Goal: Task Accomplishment & Management: Use online tool/utility

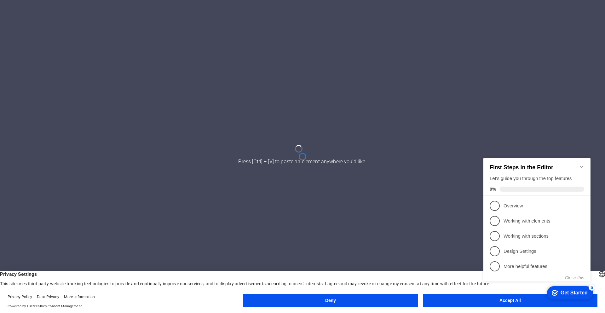
click div "checkmark Get Started 5 First Steps in the Editor Let's guide you through the t…"
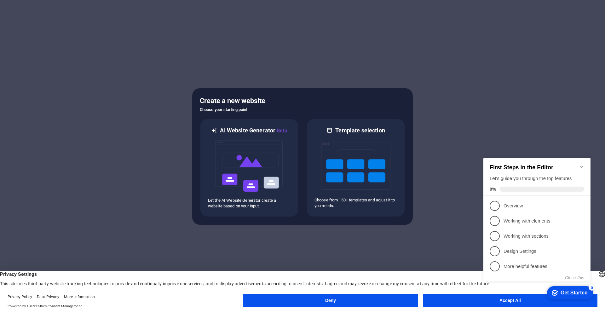
click div "checkmark Get Started 5 First Steps in the Editor Let's guide you through the t…"
click at [490, 302] on appcues-checklist "Contextual help checklist present on screen" at bounding box center [538, 226] width 115 height 155
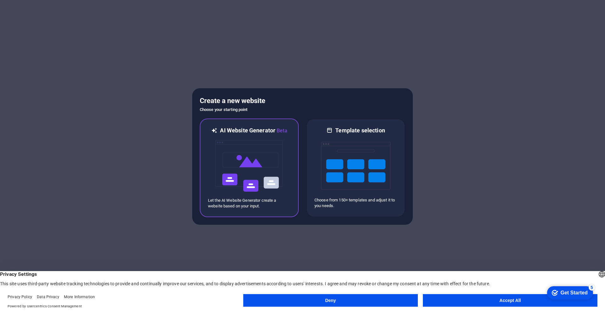
click at [266, 182] on img at bounding box center [249, 166] width 69 height 63
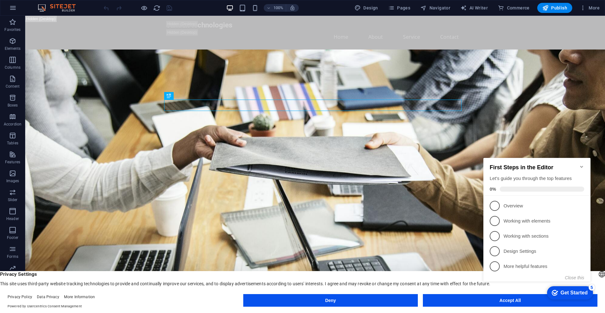
click div "checkmark Get Started 5 First Steps in the Editor Let's guide you through the t…"
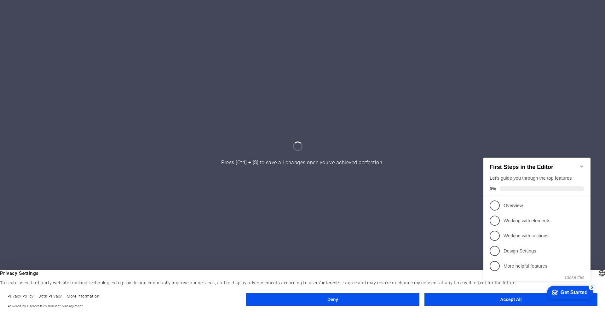
click div "checkmark Get Started 5 First Steps in the Editor Let's guide you through the t…"
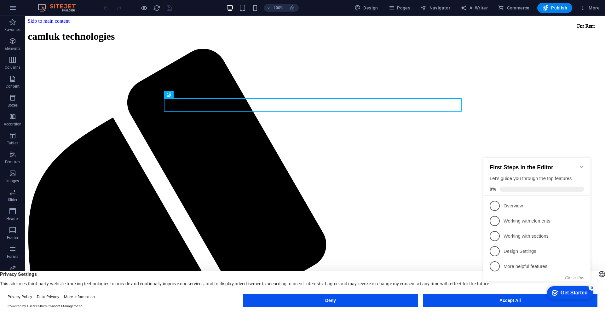
click div "checkmark Get Started 5 First Steps in the Editor Let's guide you through the t…"
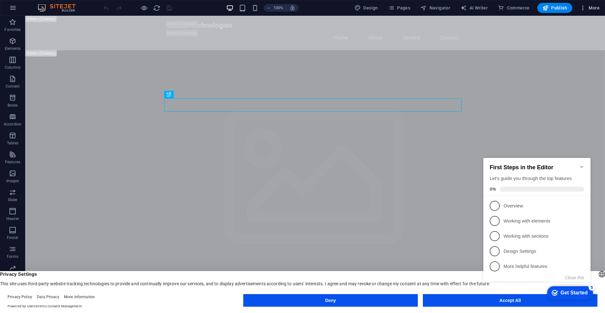
click at [585, 8] on icon "button" at bounding box center [583, 8] width 6 height 6
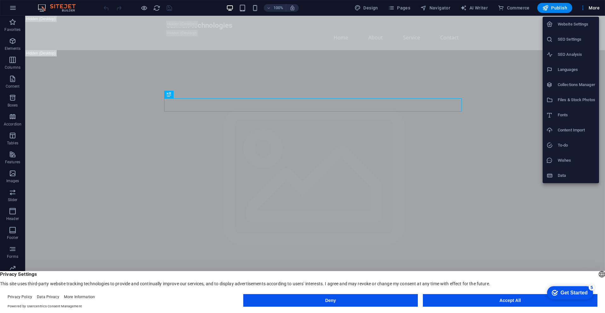
click at [594, 7] on div at bounding box center [302, 156] width 605 height 313
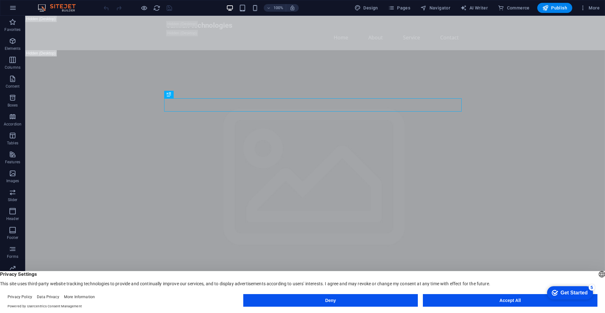
click at [594, 7] on span "More" at bounding box center [590, 8] width 20 height 6
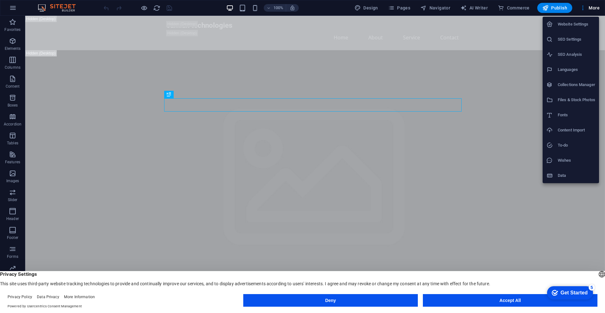
click at [594, 7] on div at bounding box center [302, 156] width 605 height 313
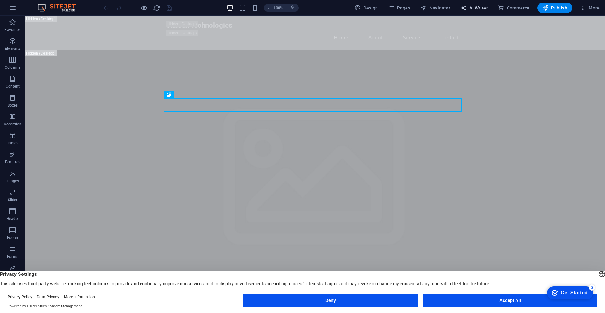
click at [483, 7] on span "AI Writer" at bounding box center [473, 8] width 27 height 6
select select "English"
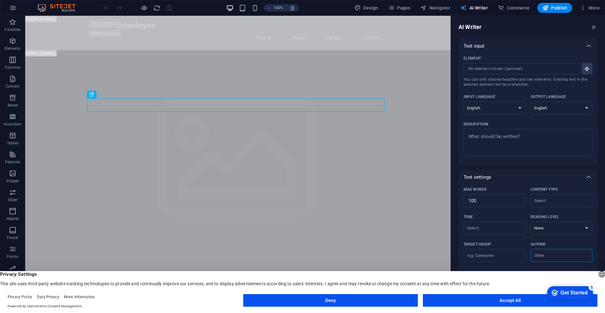
click at [486, 8] on span "AI Writer" at bounding box center [473, 8] width 27 height 6
click at [371, 9] on span "Design" at bounding box center [366, 8] width 24 height 6
select select "px"
select select "200"
select select "px"
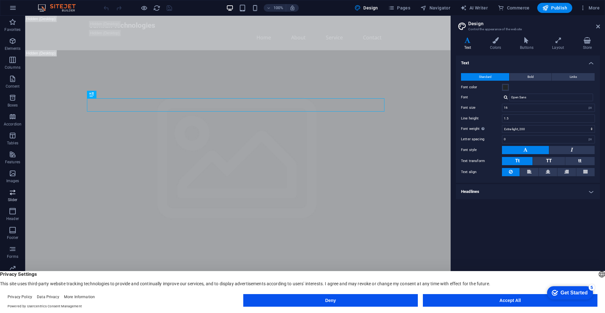
scroll to position [15, 0]
click at [463, 295] on button "Accept All" at bounding box center [510, 300] width 175 height 13
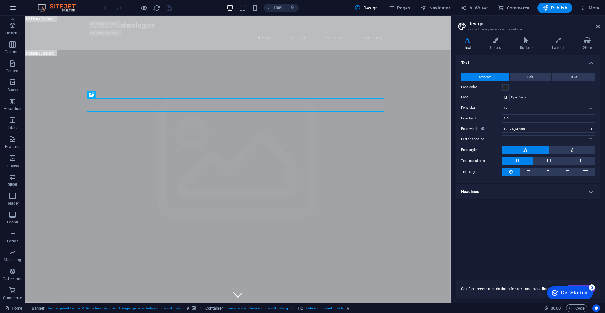
click at [16, 7] on icon "button" at bounding box center [13, 8] width 8 height 8
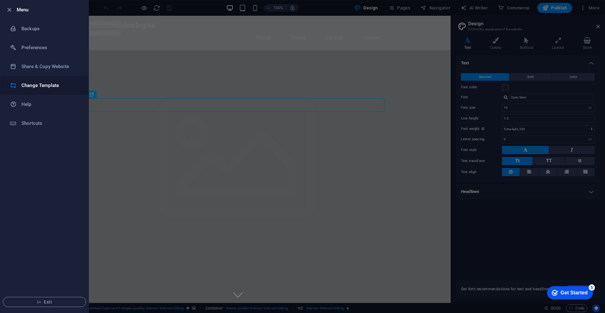
click at [42, 82] on h6 "Change Template" at bounding box center [50, 86] width 58 height 8
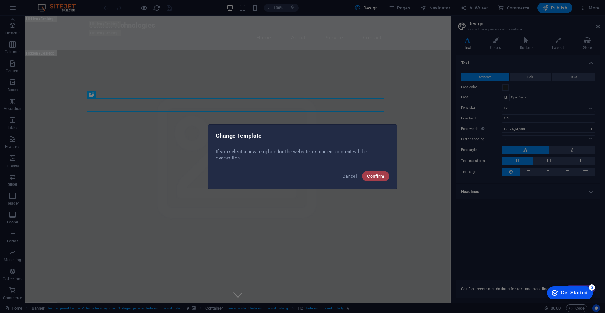
click at [376, 179] on button "Confirm" at bounding box center [375, 176] width 27 height 10
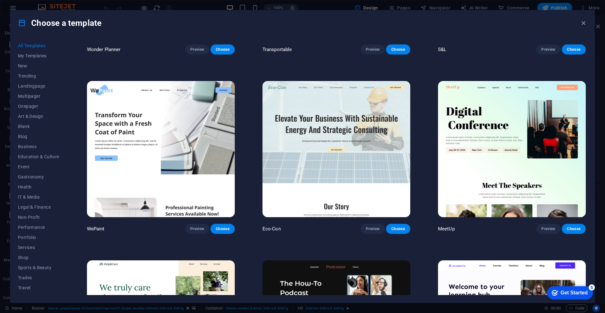
scroll to position [0, 0]
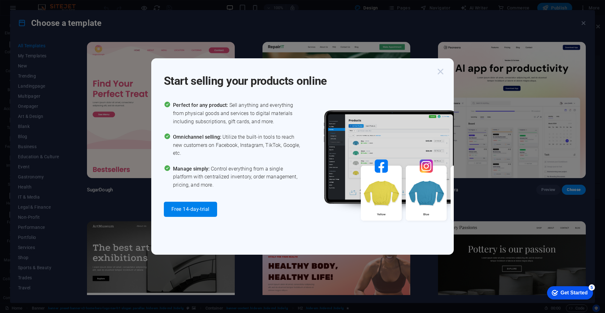
click at [440, 71] on icon "button" at bounding box center [440, 71] width 11 height 11
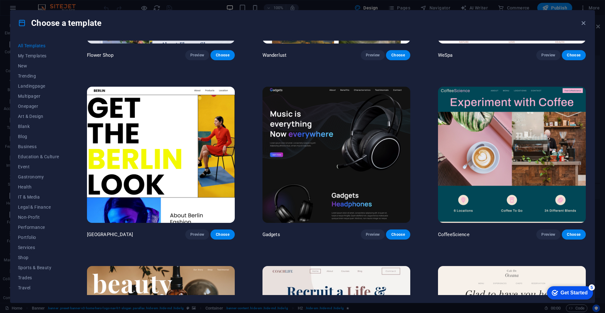
scroll to position [2306, 0]
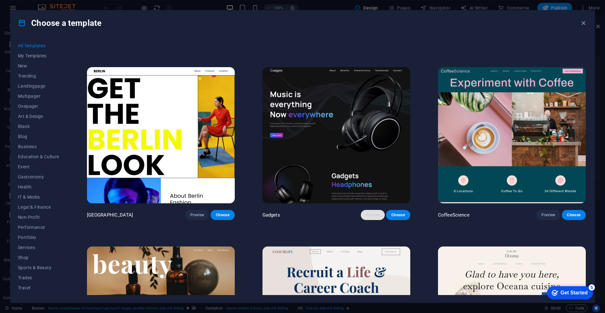
click at [369, 212] on span "Preview" at bounding box center [373, 214] width 14 height 5
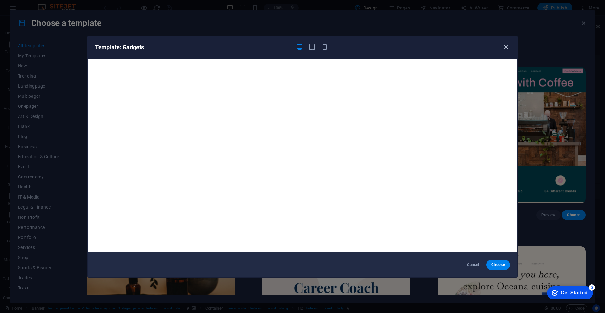
click at [503, 48] on icon "button" at bounding box center [506, 46] width 7 height 7
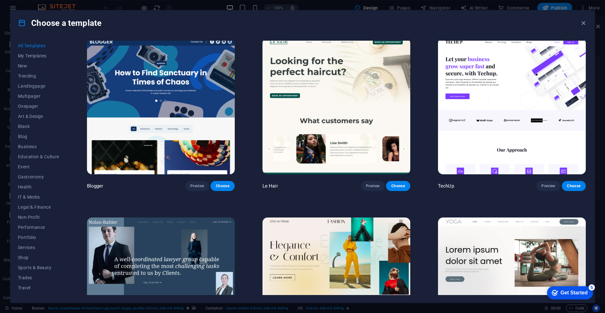
scroll to position [2684, 0]
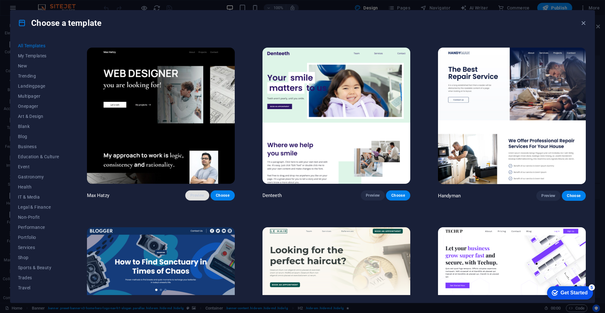
click at [201, 193] on span "Preview" at bounding box center [197, 195] width 14 height 5
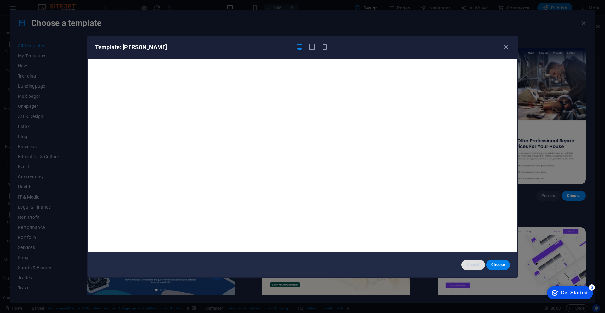
click at [471, 263] on span "Cancel" at bounding box center [473, 264] width 14 height 5
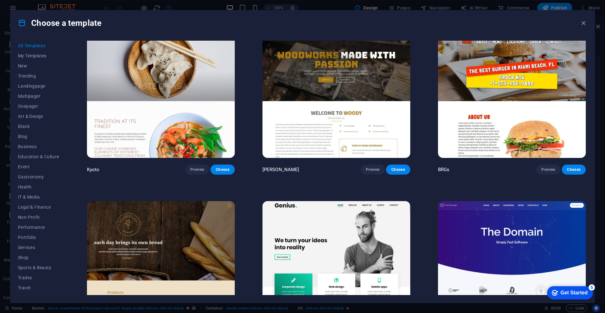
scroll to position [4575, 0]
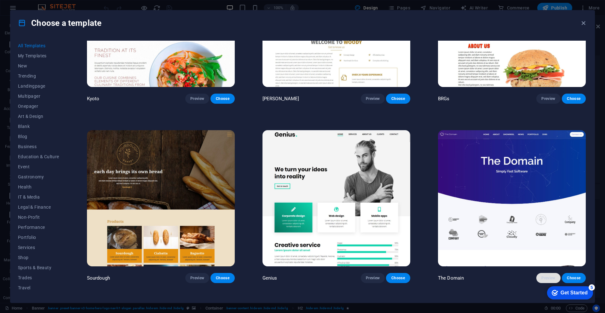
click at [542, 275] on span "Preview" at bounding box center [548, 277] width 14 height 5
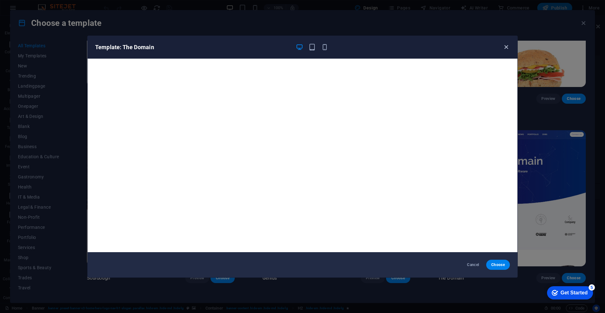
click at [508, 49] on icon "button" at bounding box center [506, 46] width 7 height 7
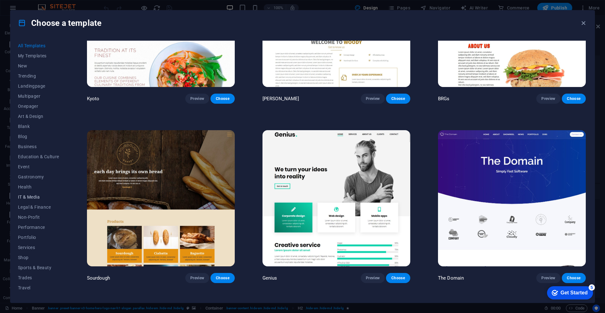
click at [29, 198] on span "IT & Media" at bounding box center [38, 196] width 41 height 5
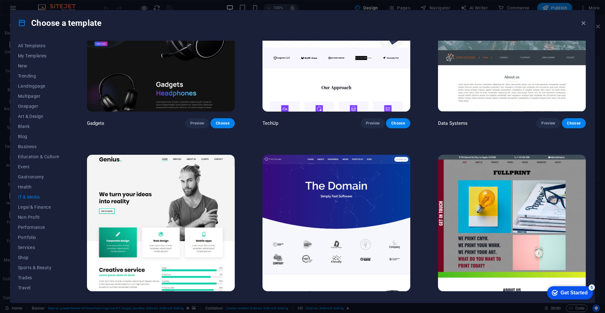
scroll to position [151, 0]
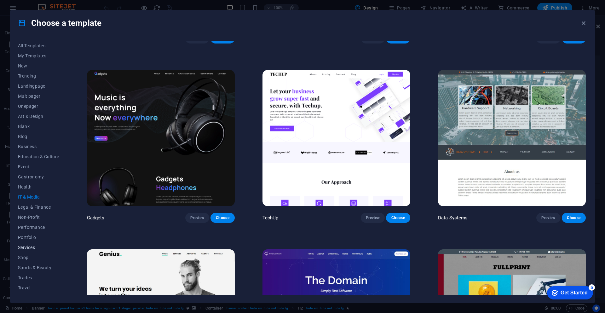
click at [35, 248] on span "Services" at bounding box center [38, 247] width 41 height 5
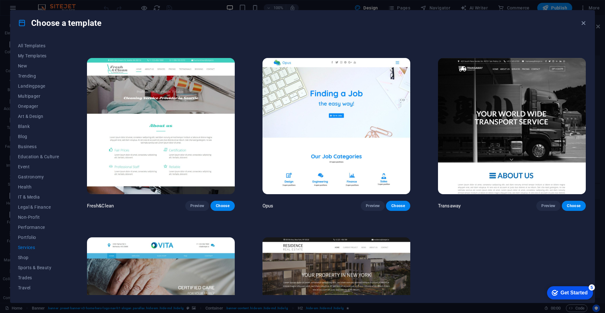
scroll to position [820, 0]
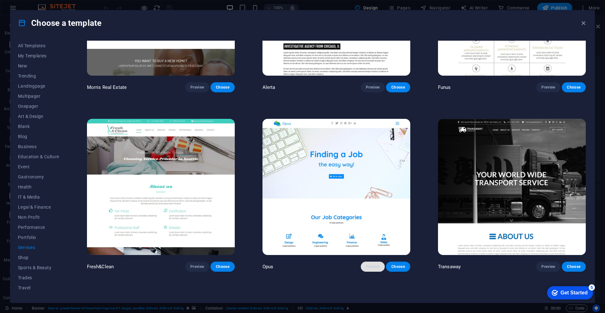
click at [370, 264] on span "Preview" at bounding box center [373, 266] width 14 height 5
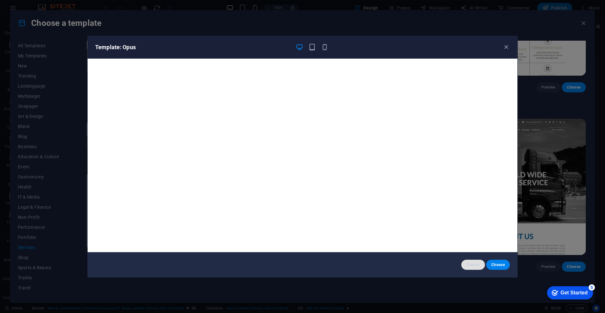
click at [469, 266] on span "Cancel" at bounding box center [473, 264] width 14 height 5
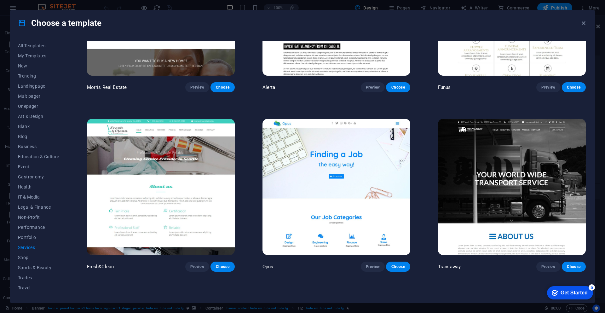
scroll to position [971, 0]
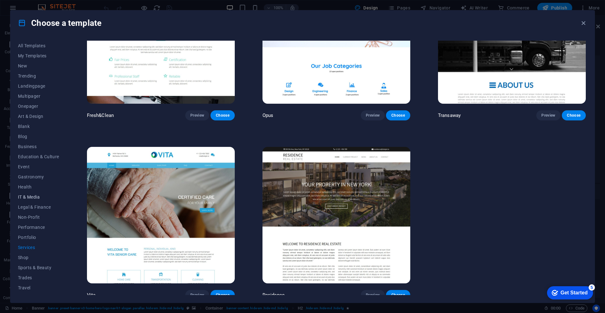
click at [30, 196] on span "IT & Media" at bounding box center [38, 196] width 41 height 5
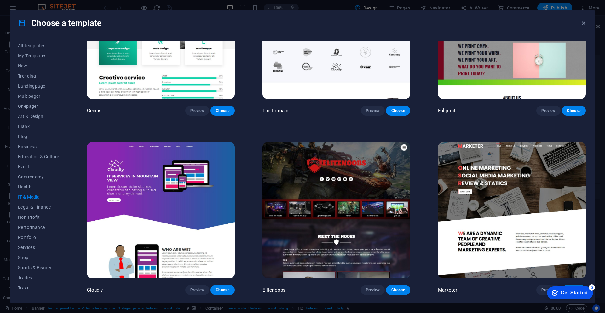
scroll to position [435, 0]
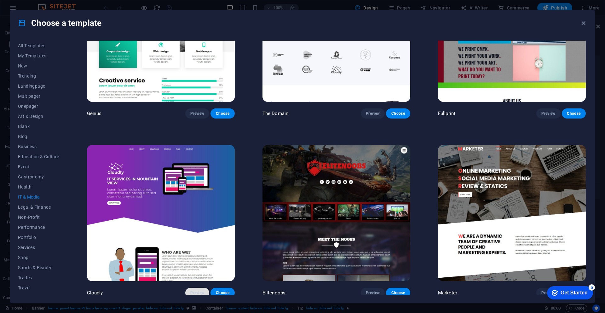
click at [198, 290] on span "Preview" at bounding box center [197, 292] width 14 height 5
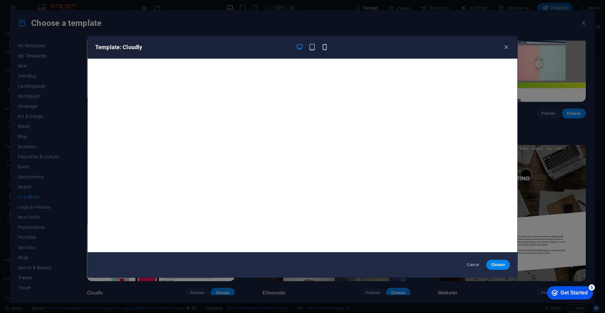
click at [325, 50] on icon "button" at bounding box center [324, 46] width 7 height 7
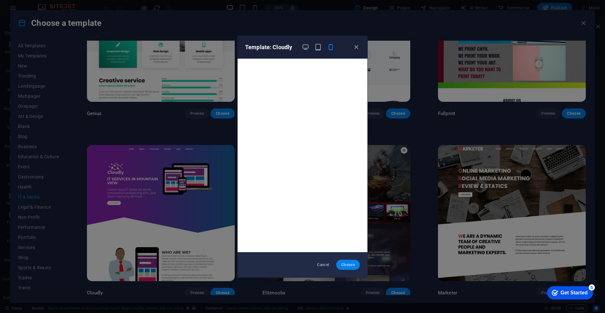
drag, startPoint x: 350, startPoint y: 262, endPoint x: 345, endPoint y: 264, distance: 4.8
click at [350, 262] on span "Choose" at bounding box center [348, 264] width 14 height 5
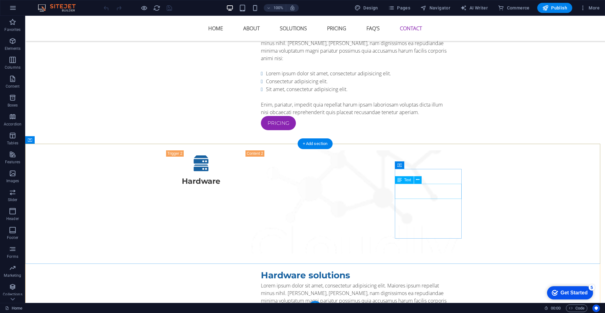
scroll to position [2657, 0]
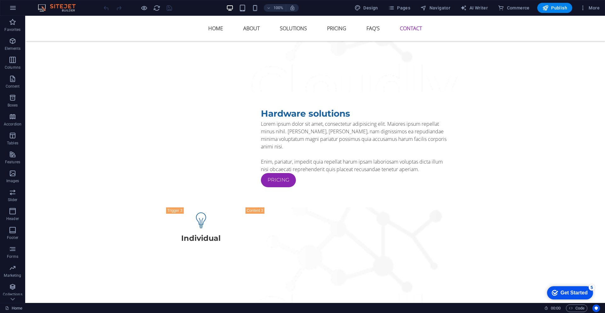
click at [570, 293] on div "Get Started" at bounding box center [574, 293] width 27 height 6
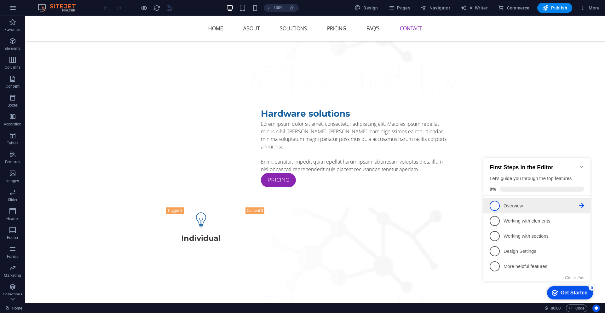
click at [529, 203] on p "Overview - incomplete" at bounding box center [541, 206] width 76 height 7
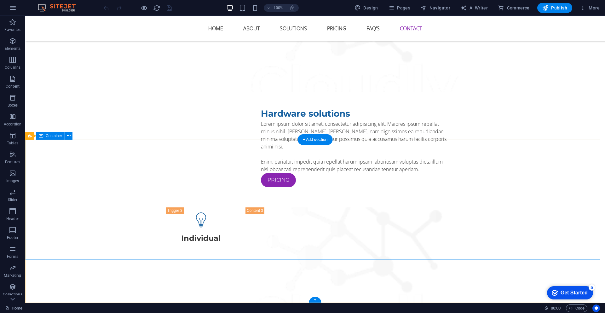
scroll to position [0, 0]
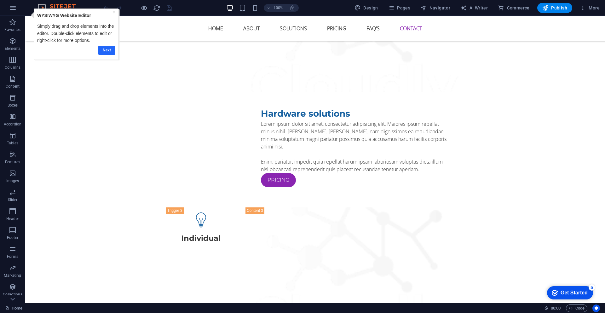
click at [106, 50] on link "Next" at bounding box center [106, 50] width 17 height 9
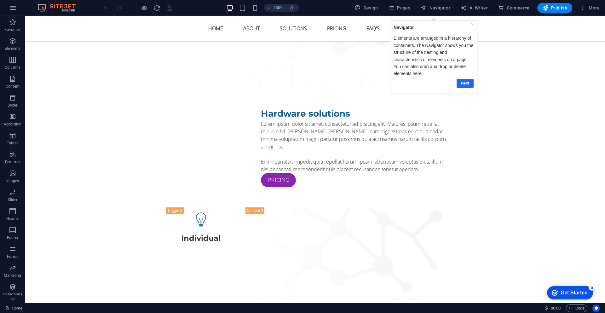
click at [462, 86] on link "Next" at bounding box center [464, 83] width 17 height 9
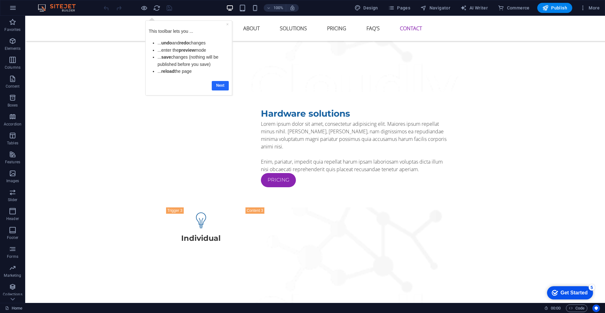
click at [219, 84] on link "Next" at bounding box center [220, 85] width 17 height 9
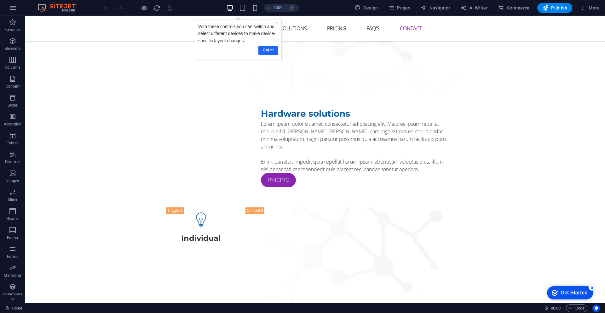
click at [270, 50] on link "Got it!" at bounding box center [268, 50] width 20 height 9
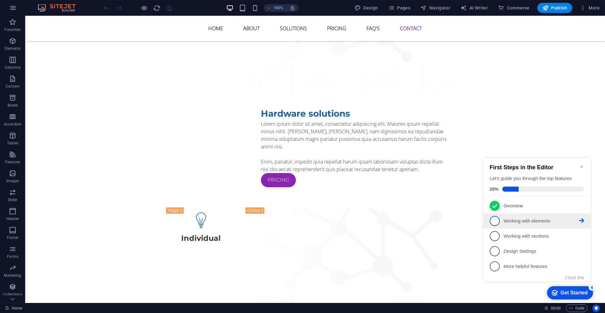
click at [530, 221] on p "Working with elements - incomplete" at bounding box center [541, 221] width 76 height 7
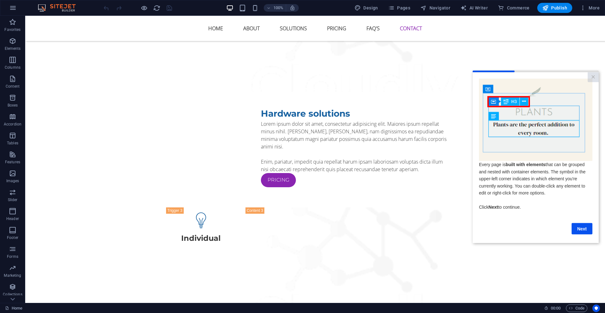
click at [579, 230] on link "Next" at bounding box center [582, 228] width 21 height 11
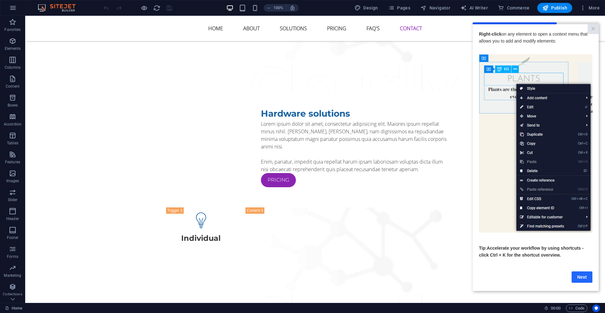
click at [578, 279] on link "Next" at bounding box center [582, 276] width 21 height 11
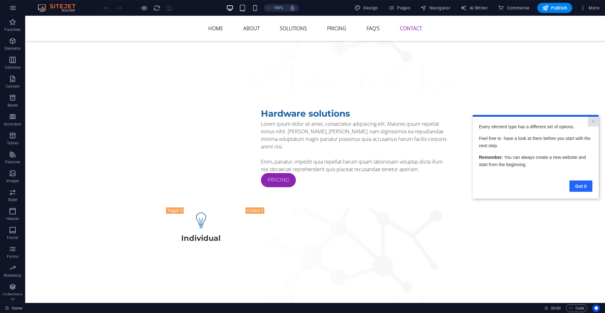
click at [579, 181] on link "Got it" at bounding box center [580, 185] width 23 height 11
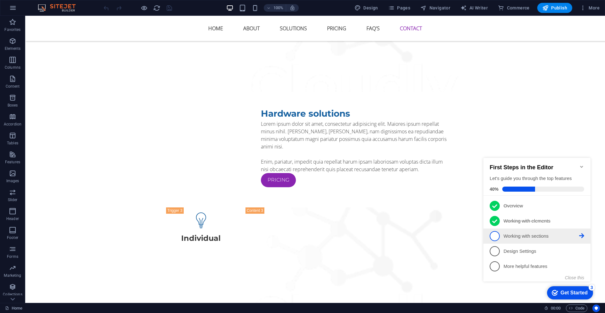
click at [548, 238] on p "Working with sections - incomplete" at bounding box center [541, 236] width 76 height 7
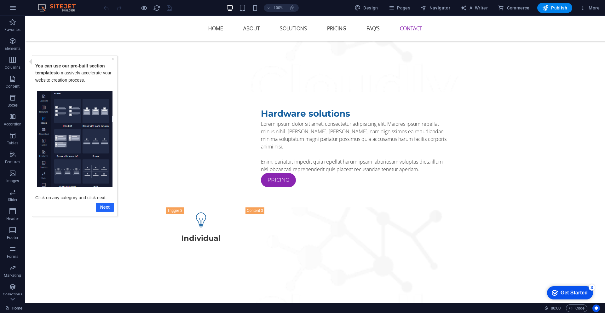
click at [104, 207] on link "Next" at bounding box center [105, 206] width 18 height 9
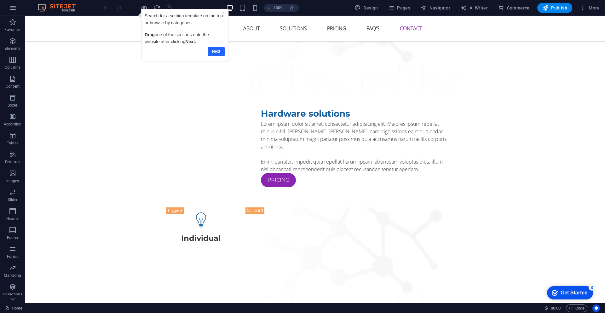
click at [212, 49] on link "Next" at bounding box center [216, 51] width 17 height 9
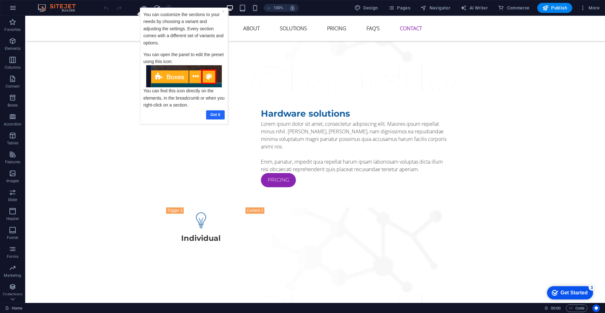
click at [219, 113] on link "Got it" at bounding box center [215, 114] width 19 height 9
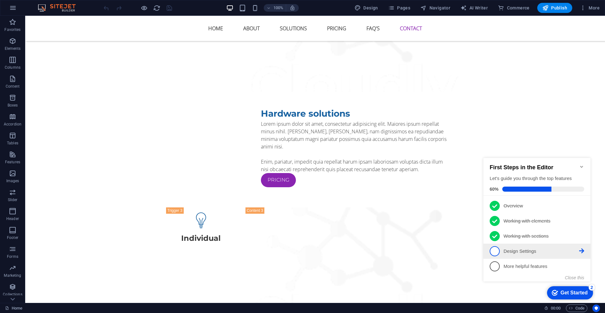
click at [531, 250] on p "Design Settings - incomplete" at bounding box center [541, 251] width 76 height 7
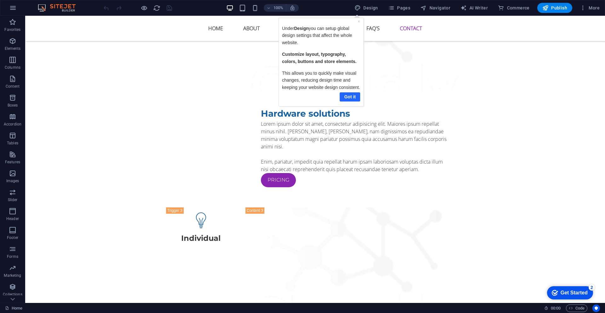
click at [353, 98] on link "Got it" at bounding box center [349, 96] width 20 height 9
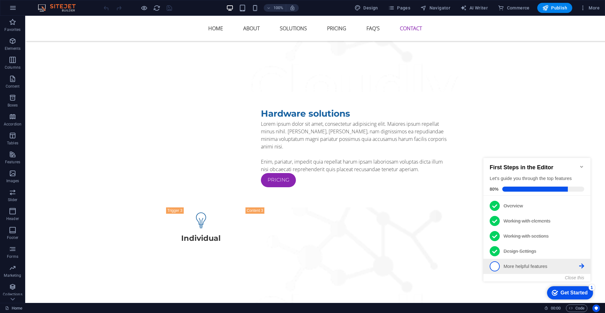
click at [553, 265] on p "More helpful features - incomplete" at bounding box center [541, 266] width 76 height 7
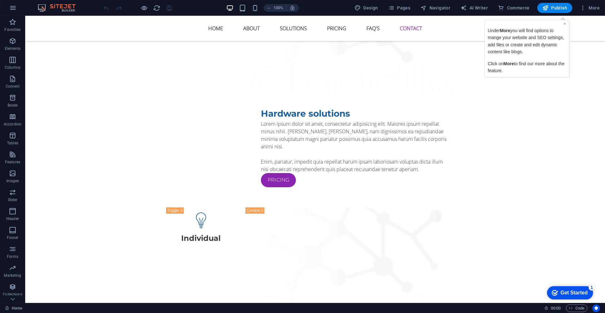
click at [565, 25] on link "×" at bounding box center [564, 23] width 3 height 5
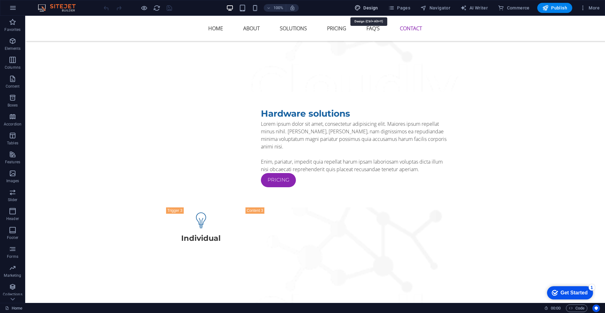
click at [361, 9] on icon "button" at bounding box center [357, 8] width 6 height 6
select select "px"
select select "400"
select select "px"
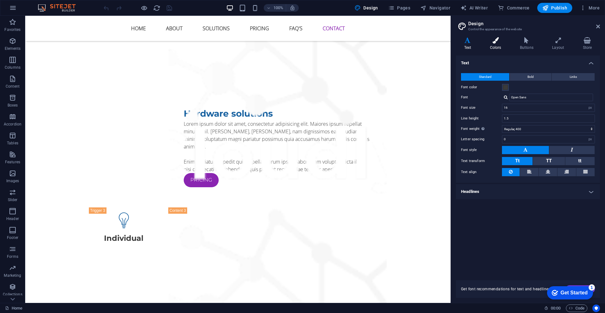
click at [497, 45] on h4 "Colors" at bounding box center [497, 43] width 30 height 13
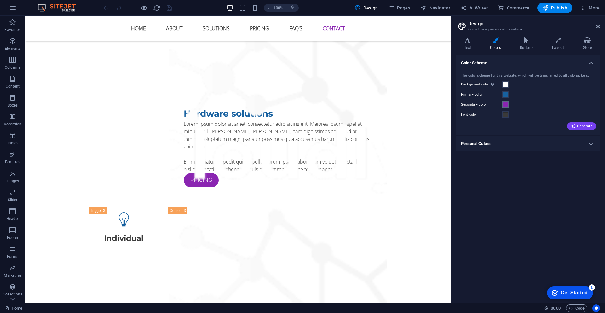
click at [506, 104] on span at bounding box center [505, 104] width 5 height 5
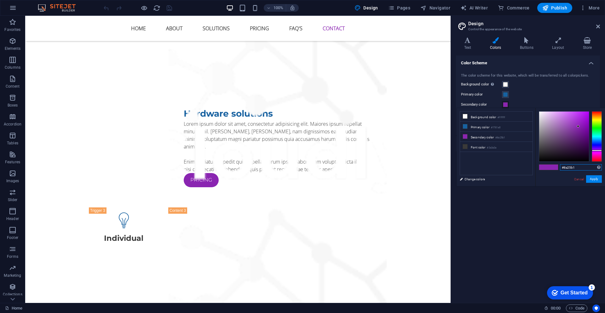
click at [581, 168] on input "#8a25b1" at bounding box center [581, 167] width 42 height 6
type input "#ff5c00"
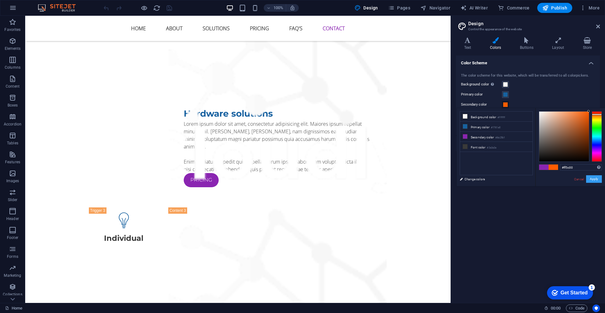
click at [600, 177] on button "Apply" at bounding box center [594, 179] width 16 height 8
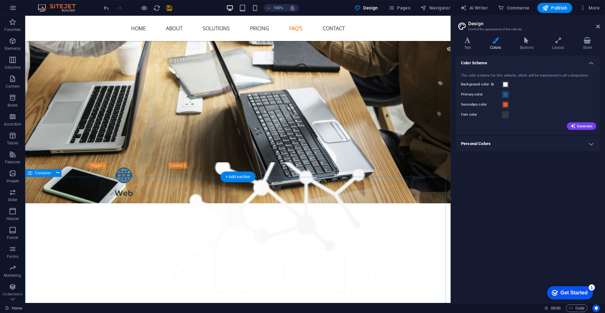
scroll to position [2468, 0]
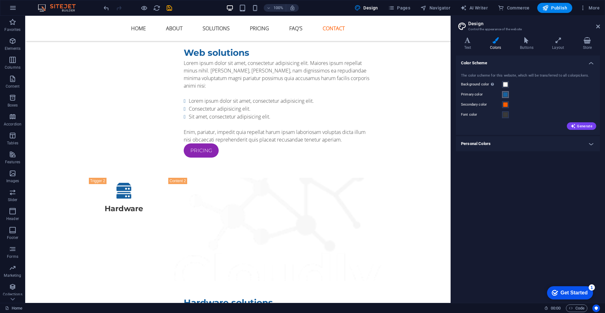
click at [507, 96] on span at bounding box center [505, 94] width 5 height 5
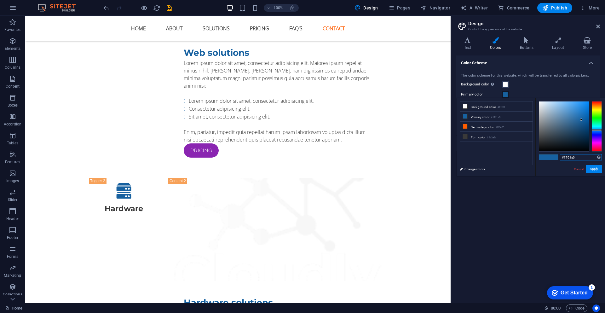
click at [582, 159] on input "#1761a0" at bounding box center [581, 157] width 42 height 6
type input "#"
type input "#000000"
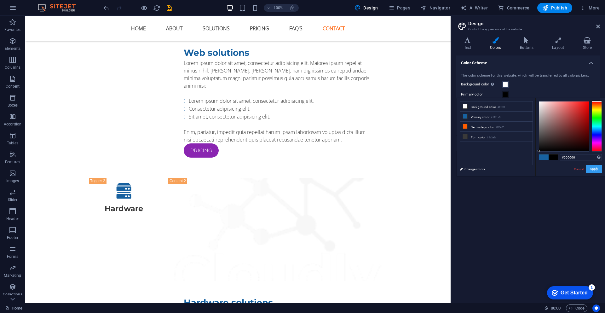
click at [593, 168] on button "Apply" at bounding box center [594, 169] width 16 height 8
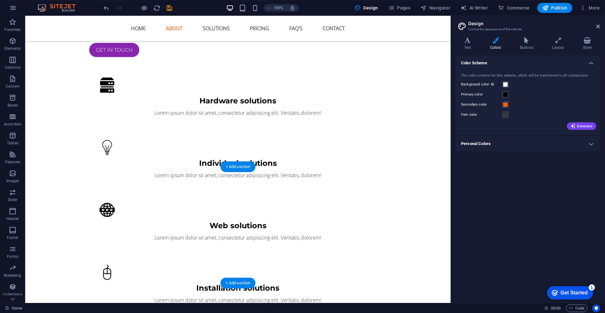
scroll to position [502, 0]
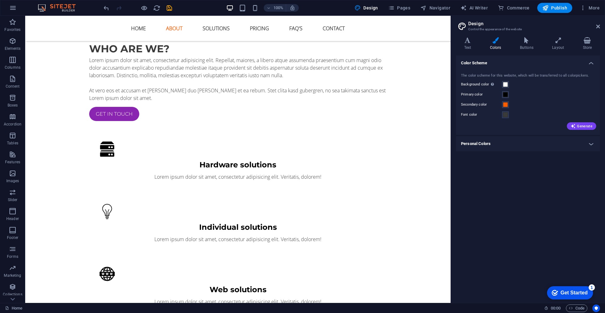
click at [476, 84] on label "Background color Only visible if it is not covered by other backgrounds." at bounding box center [481, 85] width 41 height 8
click at [502, 84] on button "Background color Only visible if it is not covered by other backgrounds." at bounding box center [505, 84] width 7 height 7
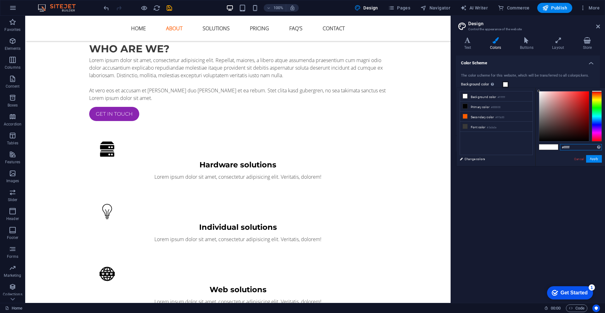
drag, startPoint x: 577, startPoint y: 147, endPoint x: 538, endPoint y: 145, distance: 38.8
click at [538, 145] on div "#ffffff Supported formats #0852ed rgb(8, 82, 237) rgba(8, 82, 237, 90%) hsv(221…" at bounding box center [570, 173] width 70 height 170
type input "v"
paste input "b11a21"
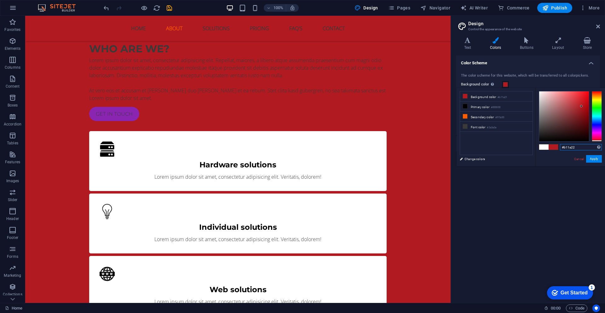
click at [569, 147] on input "#b11a22" at bounding box center [581, 147] width 42 height 6
type input "#b13a22"
click at [579, 158] on link "Cancel" at bounding box center [578, 159] width 11 height 5
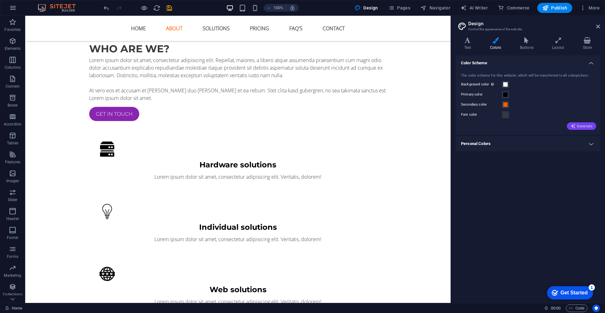
click at [584, 127] on span "Generate" at bounding box center [582, 126] width 22 height 5
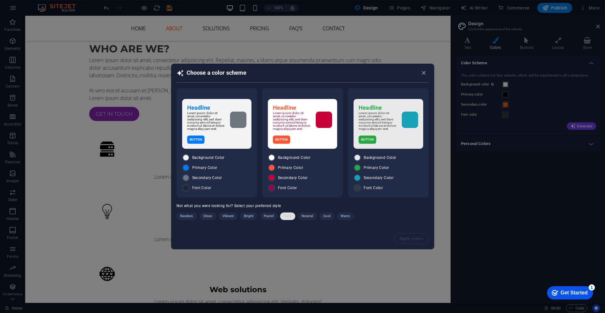
click at [289, 218] on span "Dark" at bounding box center [287, 216] width 7 height 8
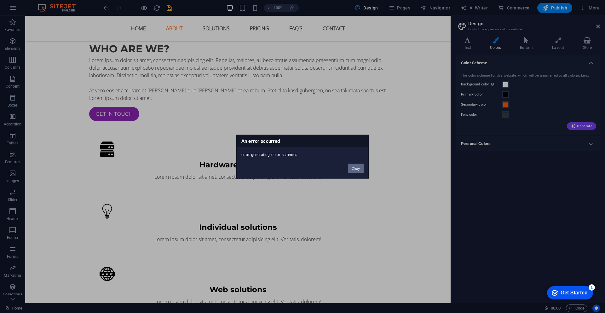
click at [357, 170] on button "Okay" at bounding box center [356, 168] width 16 height 9
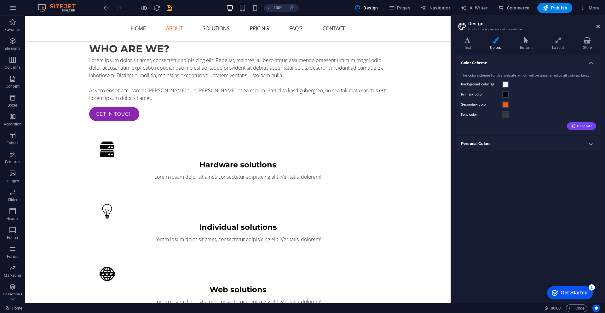
click at [582, 124] on span "Generate" at bounding box center [582, 126] width 22 height 5
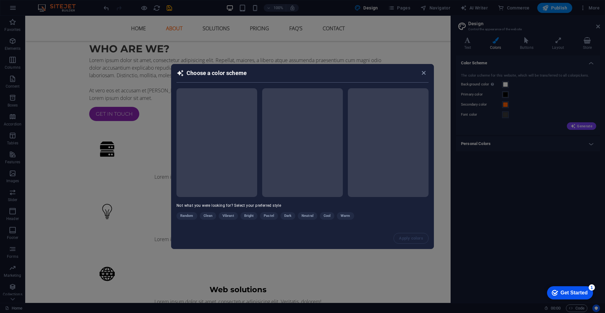
click at [287, 215] on div "Random Clean Vibrant Bright Pastel Dark Neutral Cool Warm" at bounding box center [286, 217] width 221 height 10
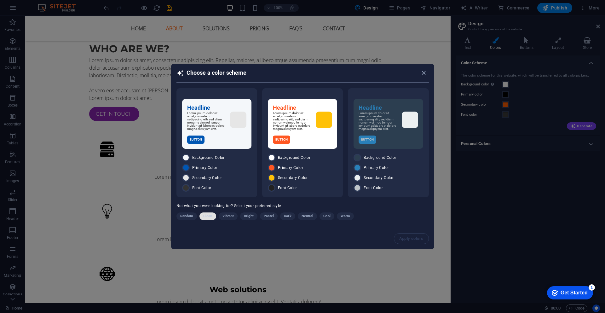
click at [208, 217] on span "Clean" at bounding box center [207, 216] width 9 height 8
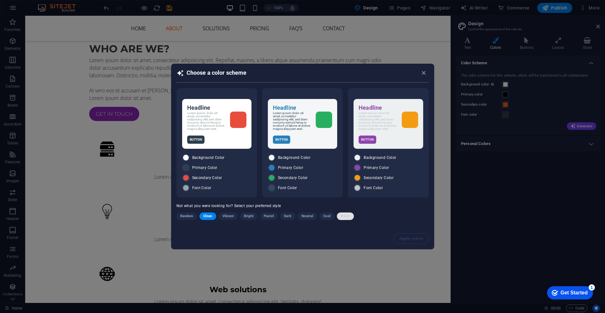
click at [350, 216] on button "Warm" at bounding box center [345, 216] width 17 height 8
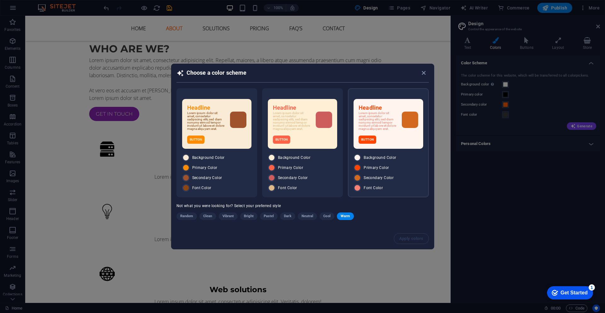
click at [416, 183] on div "Background Color Primary Color Secondary Color Font Color" at bounding box center [388, 173] width 69 height 38
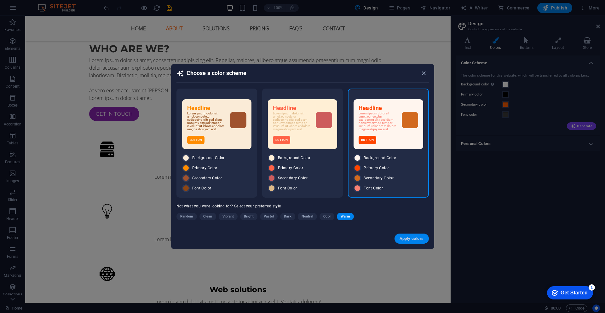
click at [416, 241] on span "Apply colors" at bounding box center [412, 238] width 24 height 5
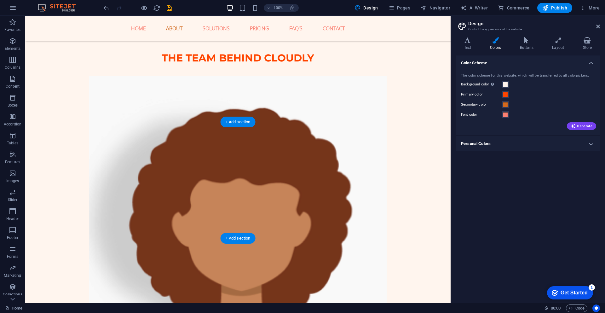
scroll to position [653, 0]
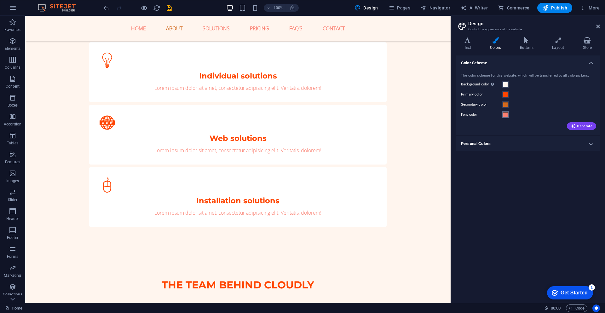
click at [504, 114] on span at bounding box center [505, 114] width 5 height 5
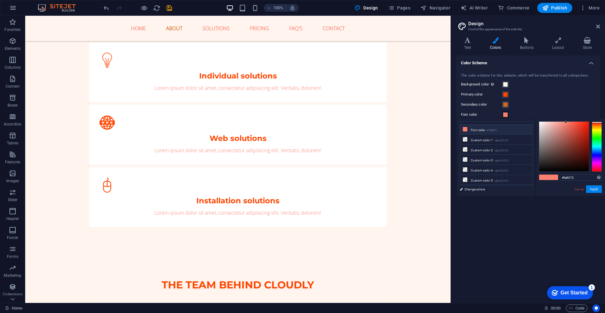
scroll to position [0, 0]
click at [578, 177] on input "#fa8072" at bounding box center [581, 177] width 42 height 6
type input "#000000"
click at [595, 187] on button "Apply" at bounding box center [594, 189] width 16 height 8
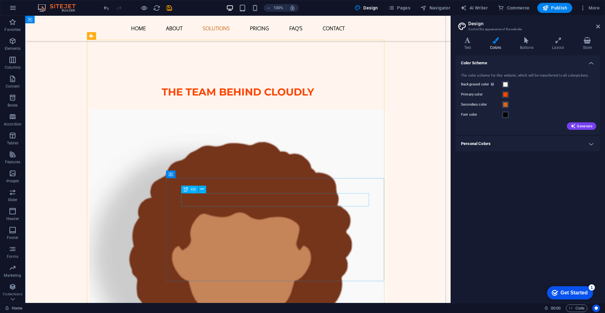
scroll to position [956, 0]
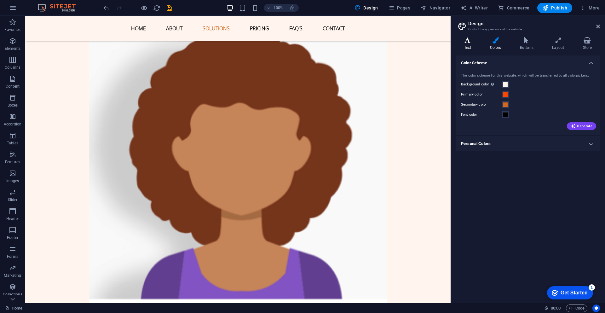
click at [471, 43] on icon at bounding box center [467, 40] width 23 height 6
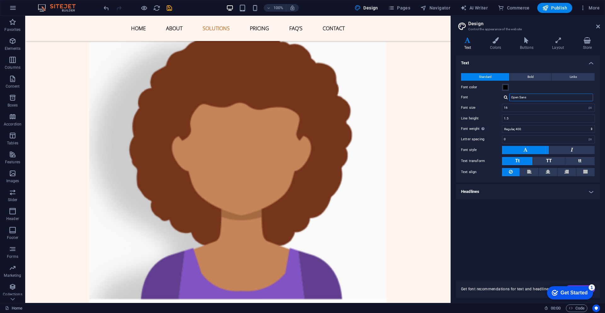
click at [535, 96] on input "Open Sans" at bounding box center [551, 98] width 84 height 8
click at [507, 96] on div at bounding box center [506, 97] width 4 height 4
click at [519, 104] on div "Montserrat" at bounding box center [552, 105] width 83 height 7
type input "Montserrat"
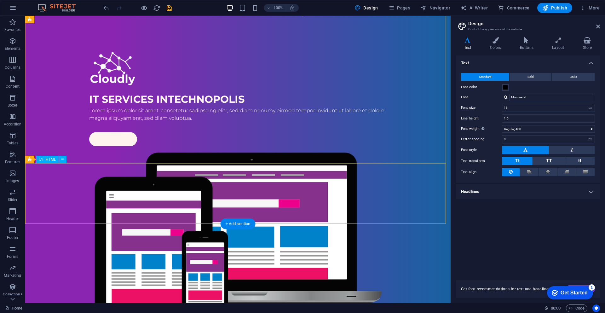
scroll to position [0, 0]
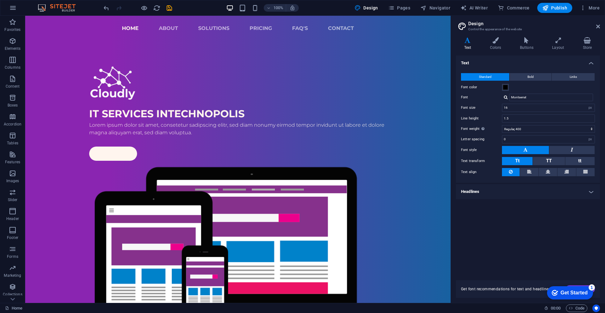
click at [504, 96] on div at bounding box center [506, 97] width 4 height 4
click at [534, 120] on div "Manage fonts →" at bounding box center [552, 122] width 83 height 8
select select "popularity"
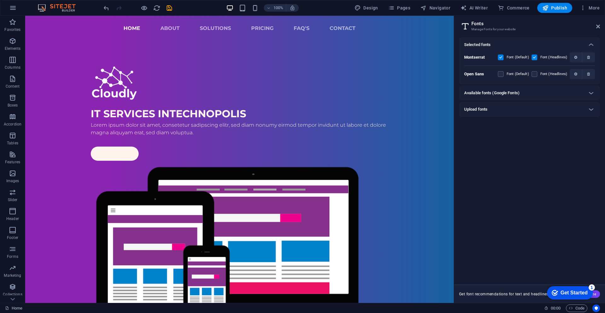
click at [520, 90] on h6 "Available fonts (Google Fonts)" at bounding box center [491, 93] width 55 height 8
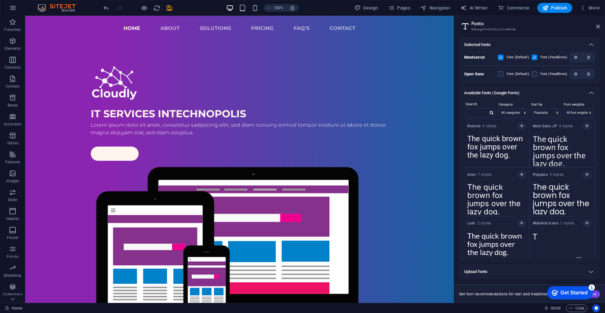
click at [548, 223] on div "Roboto 9 styles The quick brown fox jumps over the lazy dog. Copy text to all p…" at bounding box center [529, 188] width 131 height 139
click at [588, 174] on button "button" at bounding box center [587, 175] width 9 height 8
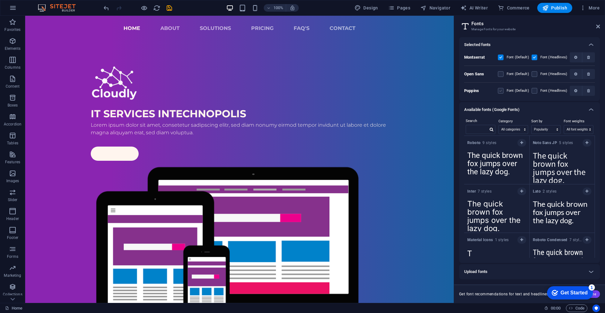
click at [502, 91] on label at bounding box center [501, 91] width 6 height 6
click at [0, 0] on input "checkbox" at bounding box center [0, 0] width 0 height 0
click at [536, 92] on label at bounding box center [535, 91] width 6 height 6
click at [0, 0] on input "checkbox" at bounding box center [0, 0] width 0 height 0
click at [537, 90] on label at bounding box center [535, 91] width 6 height 6
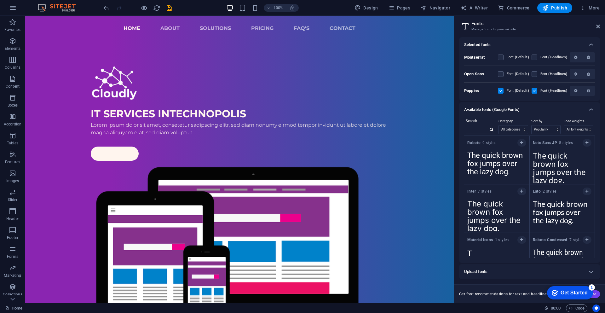
click at [0, 0] on input "checkbox" at bounding box center [0, 0] width 0 height 0
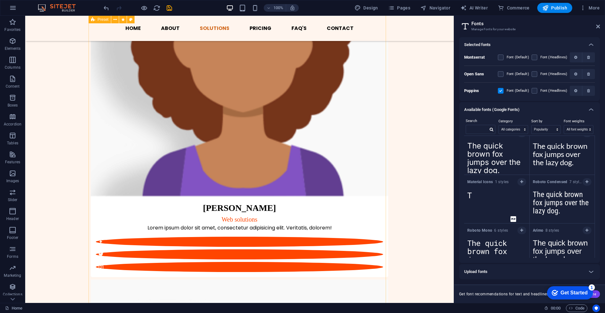
scroll to position [151, 0]
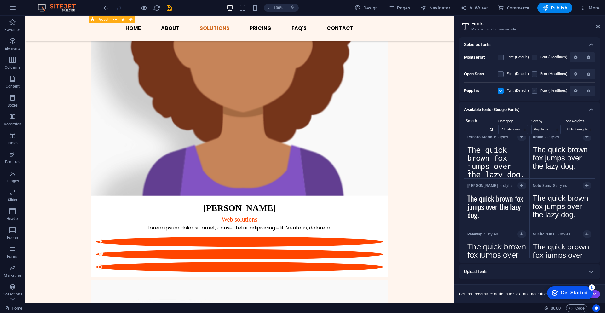
click at [536, 92] on label at bounding box center [535, 91] width 6 height 6
click at [0, 0] on input "checkbox" at bounding box center [0, 0] width 0 height 0
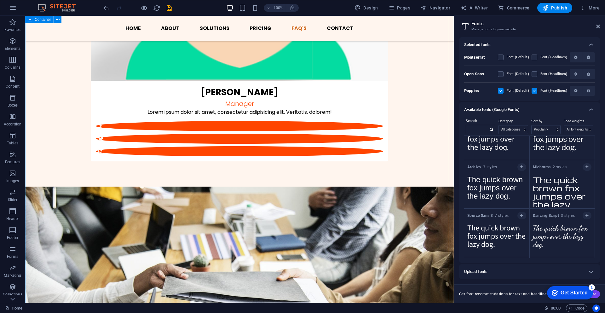
scroll to position [1820, 0]
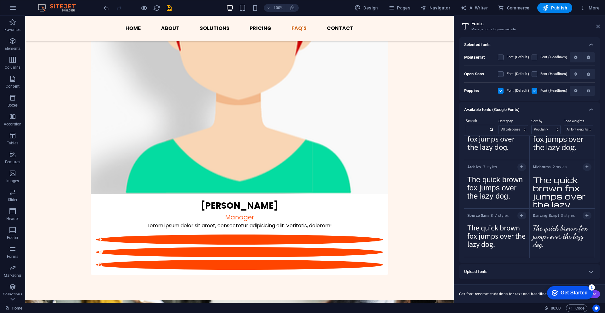
click at [598, 28] on icon at bounding box center [598, 26] width 4 height 5
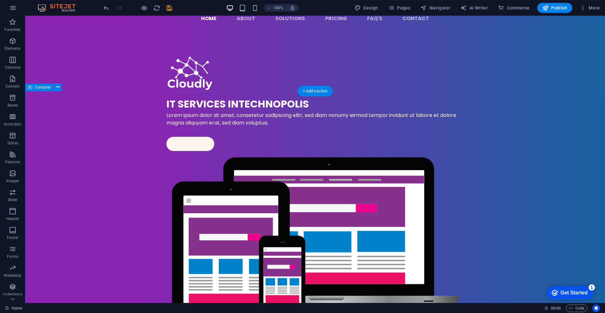
scroll to position [0, 0]
